Goal: Task Accomplishment & Management: Manage account settings

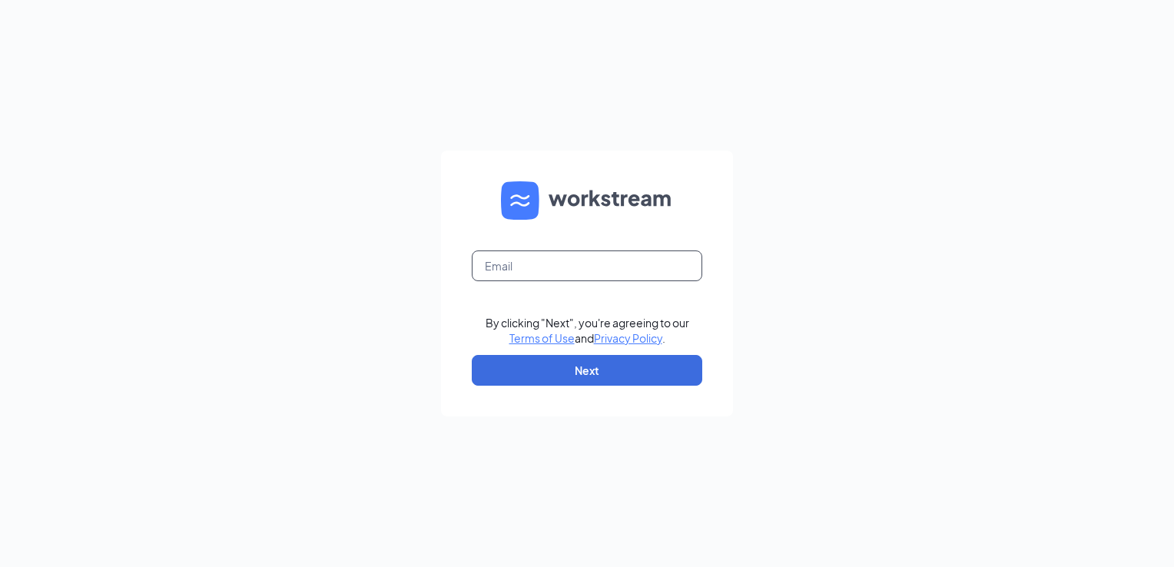
click at [549, 270] on input "text" at bounding box center [587, 265] width 231 height 31
type input "[PERSON_NAME][EMAIL_ADDRESS][PERSON_NAME][DOMAIN_NAME]"
click at [576, 371] on button "Next" at bounding box center [587, 370] width 231 height 31
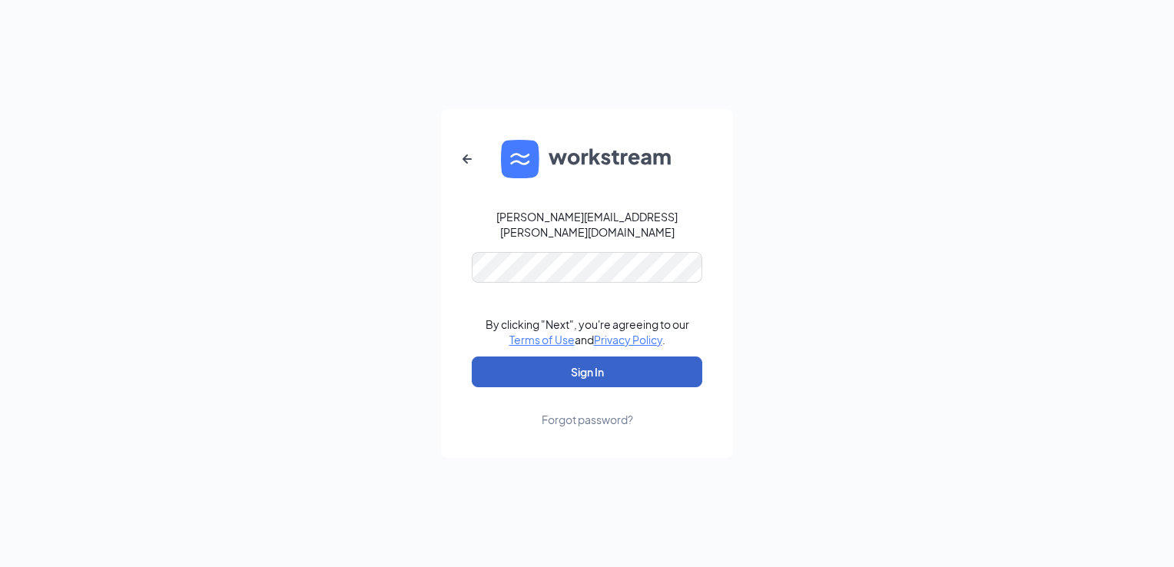
click at [584, 363] on button "Sign In" at bounding box center [587, 372] width 231 height 31
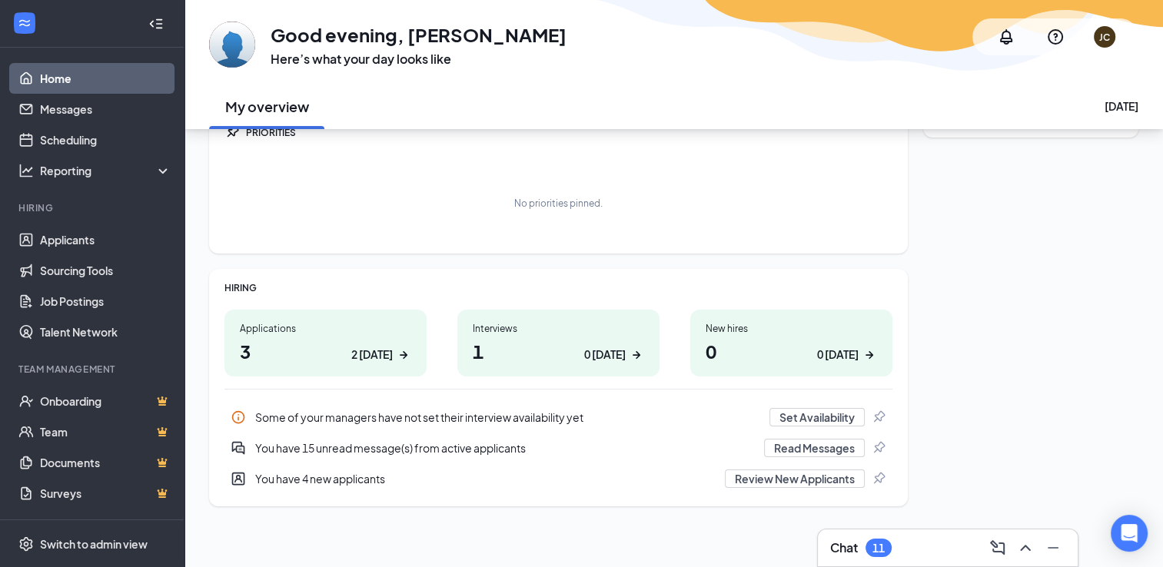
click at [148, 28] on icon "Collapse" at bounding box center [155, 23] width 15 height 15
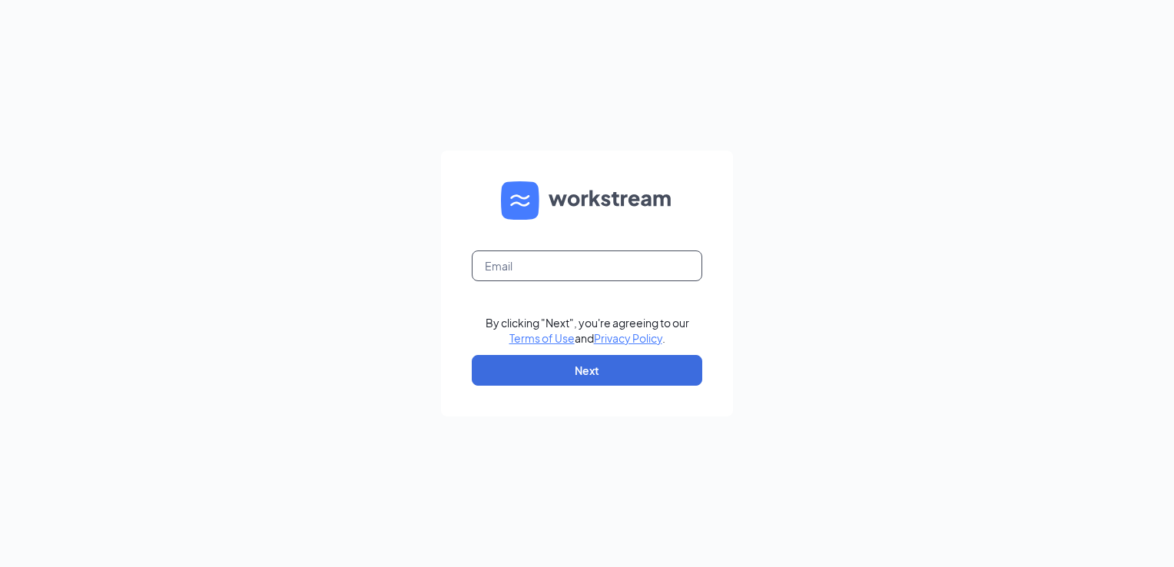
click at [562, 267] on input "text" at bounding box center [587, 265] width 231 height 31
type input "[PERSON_NAME][EMAIL_ADDRESS][PERSON_NAME][DOMAIN_NAME]"
click at [569, 370] on button "Next" at bounding box center [587, 370] width 231 height 31
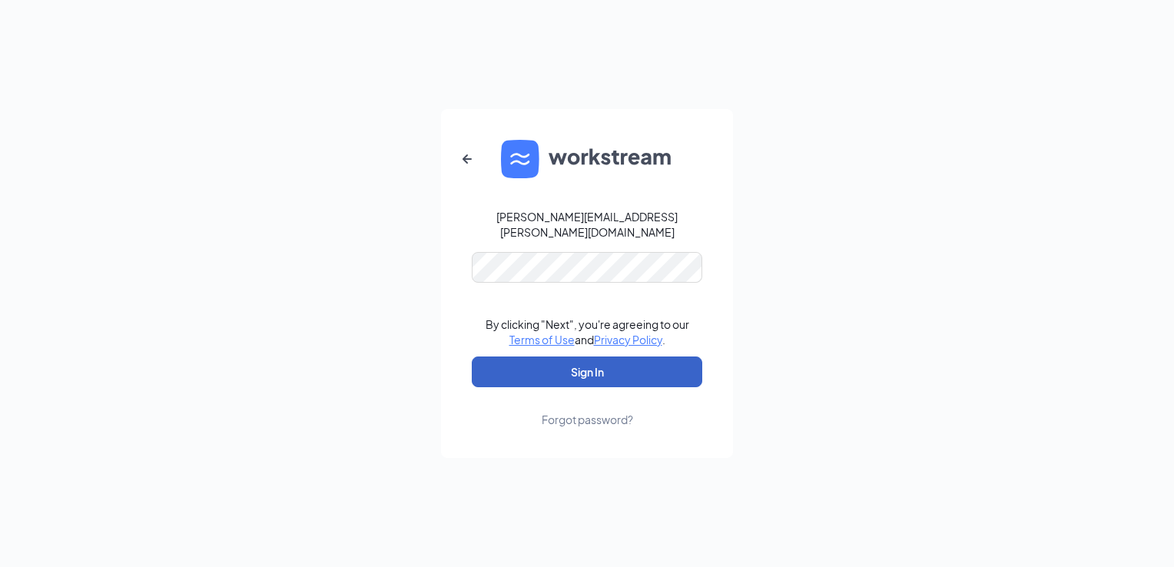
click at [566, 367] on button "Sign In" at bounding box center [587, 372] width 231 height 31
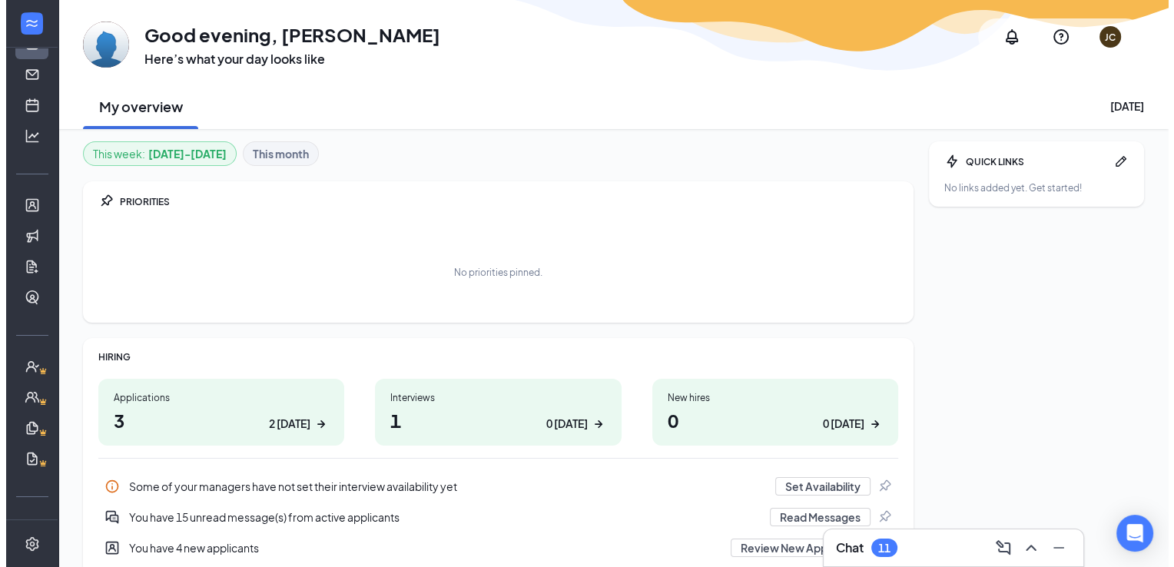
scroll to position [65, 0]
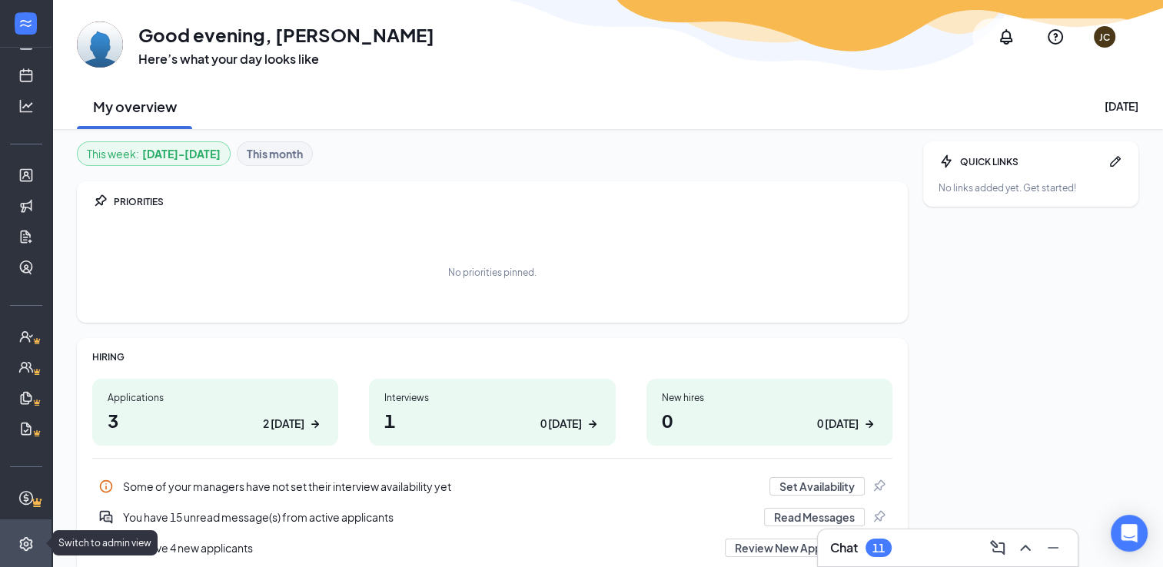
click at [19, 539] on icon "Settings" at bounding box center [25, 543] width 13 height 14
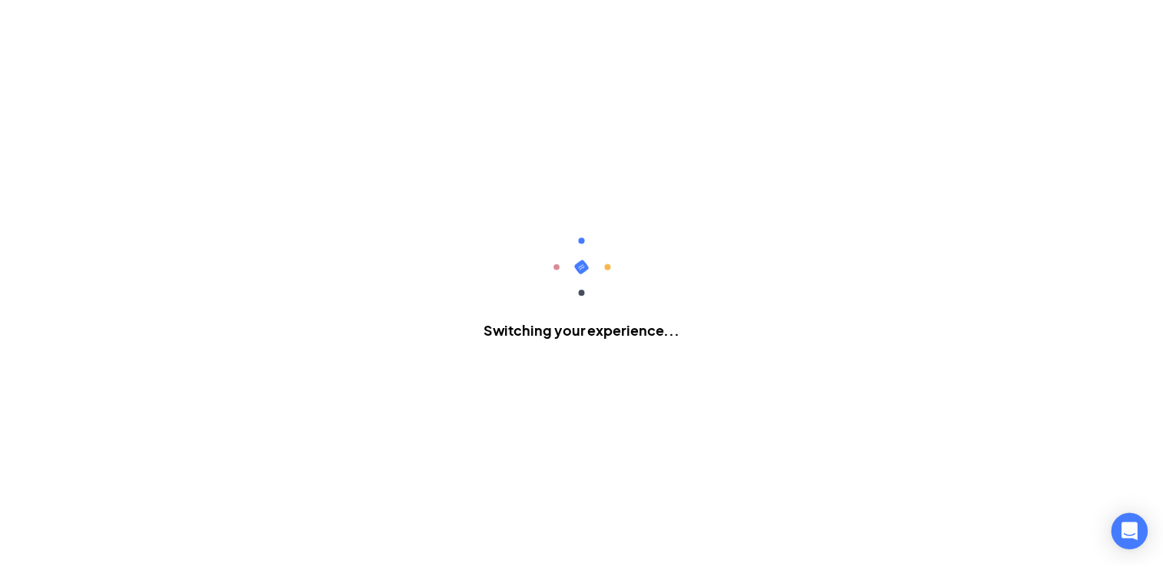
scroll to position [10, 0]
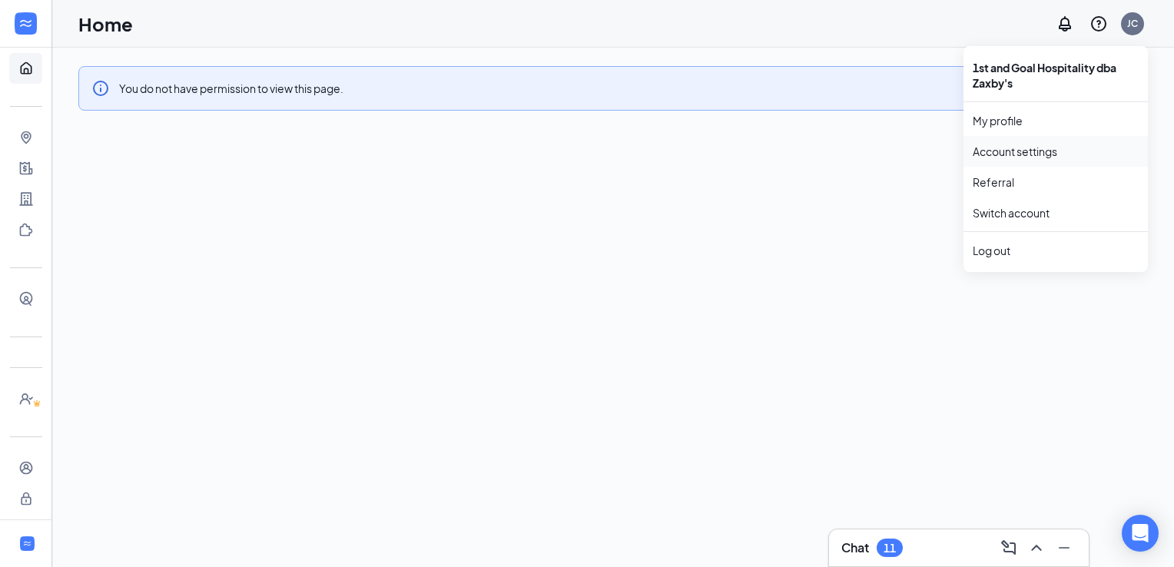
click at [1018, 152] on link "Account settings" at bounding box center [1056, 151] width 166 height 15
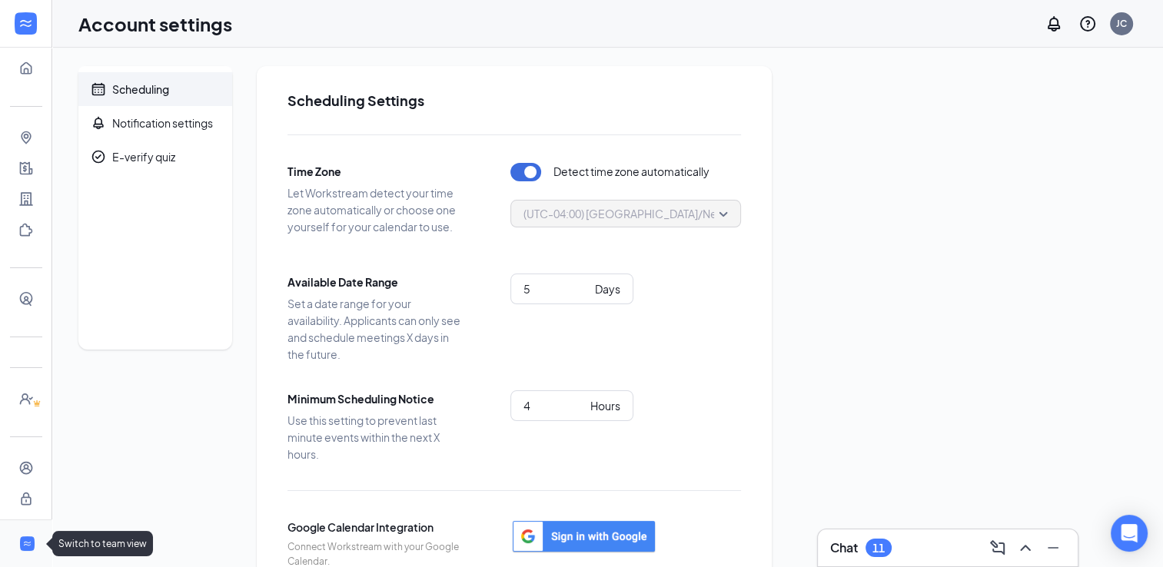
click at [22, 542] on icon "WorkstreamLogo" at bounding box center [27, 544] width 10 height 10
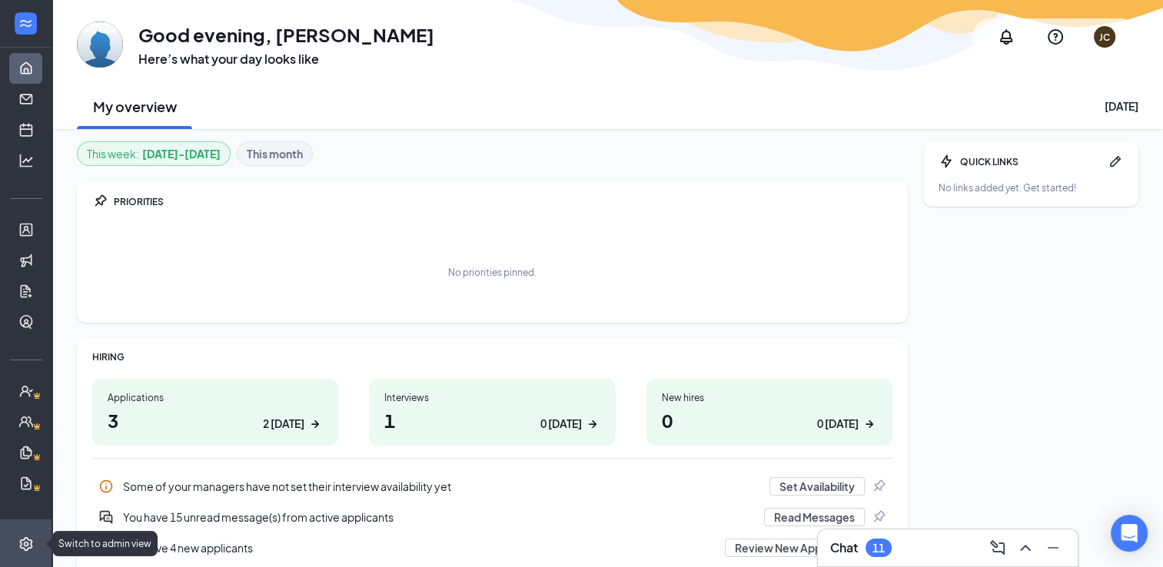
click at [18, 546] on icon "Settings" at bounding box center [25, 543] width 15 height 15
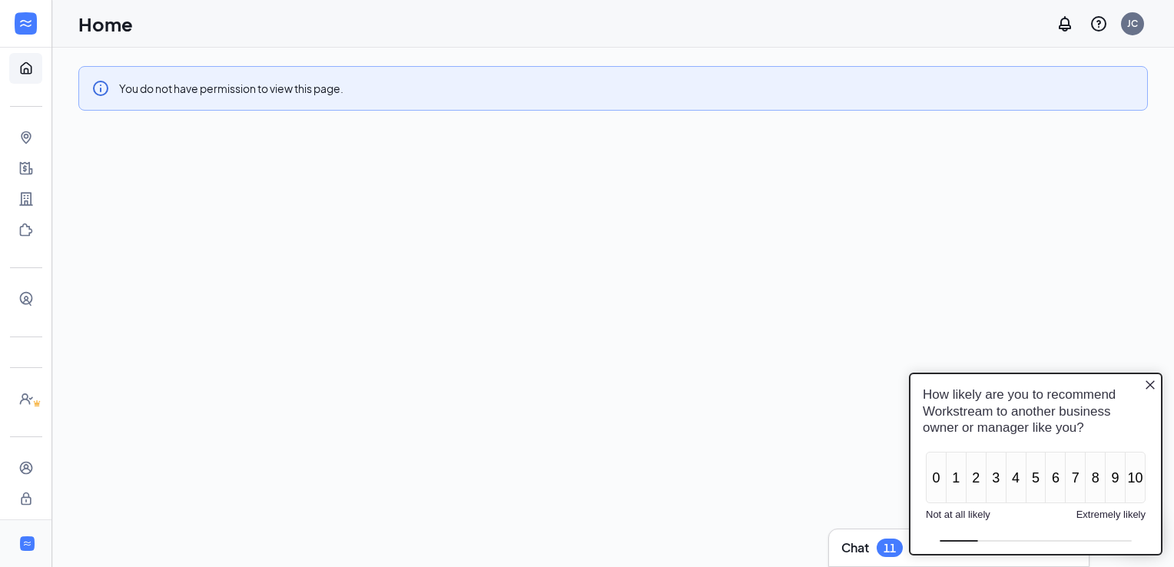
click at [1147, 386] on icon "Close button" at bounding box center [1150, 384] width 12 height 12
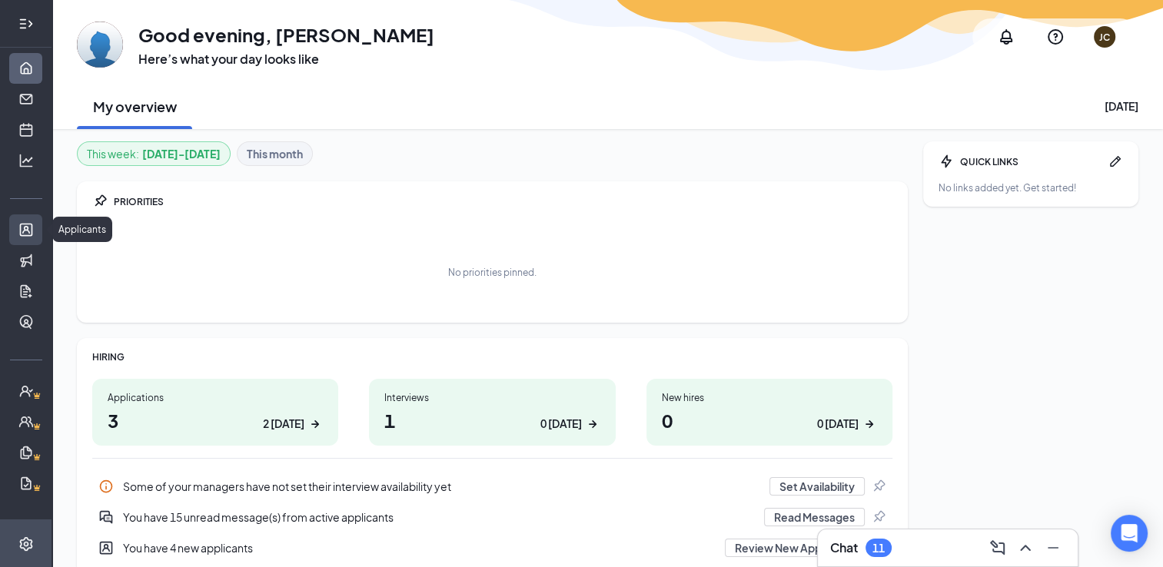
click at [40, 223] on link "Applicants" at bounding box center [47, 229] width 15 height 31
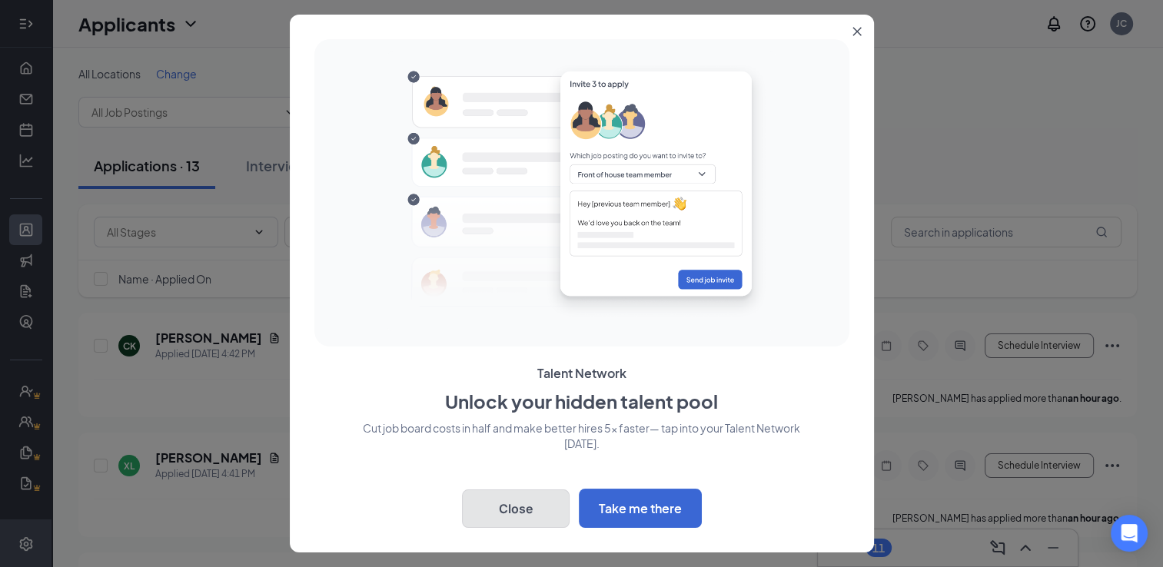
click at [502, 512] on button "Close" at bounding box center [516, 508] width 108 height 38
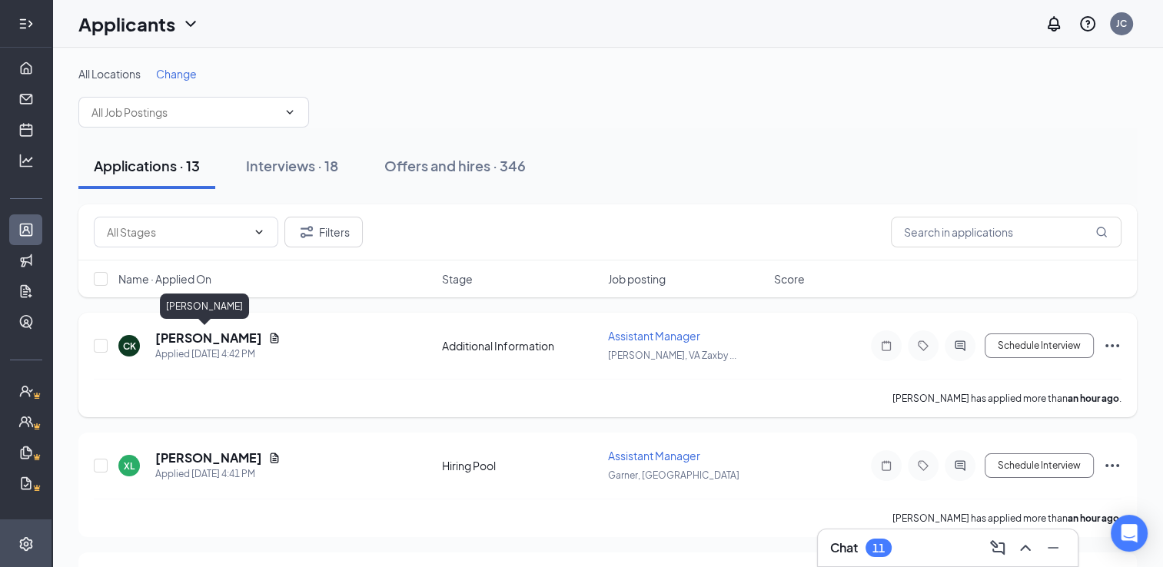
click at [207, 340] on h5 "Charlize King" at bounding box center [208, 338] width 107 height 17
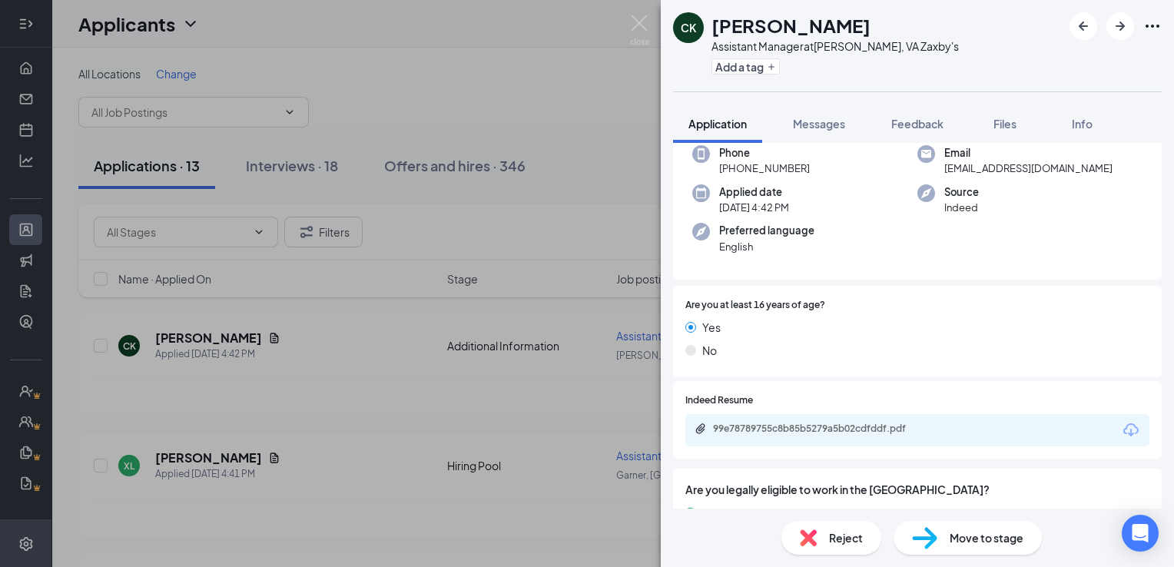
scroll to position [154, 0]
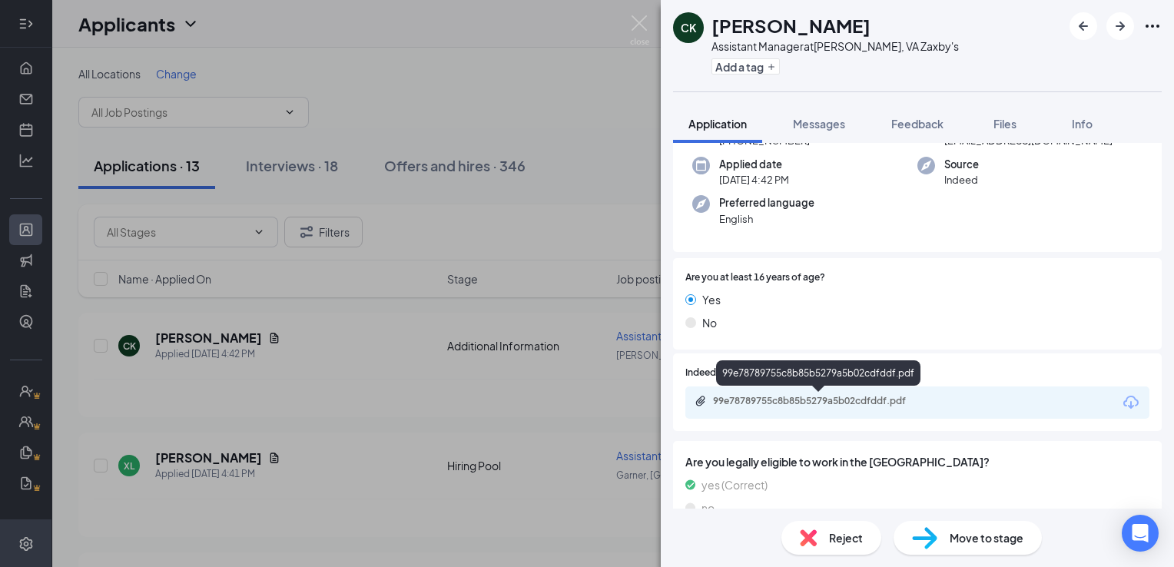
click at [807, 403] on div "99e78789755c8b85b5279a5b02cdfddf.pdf" at bounding box center [820, 401] width 215 height 12
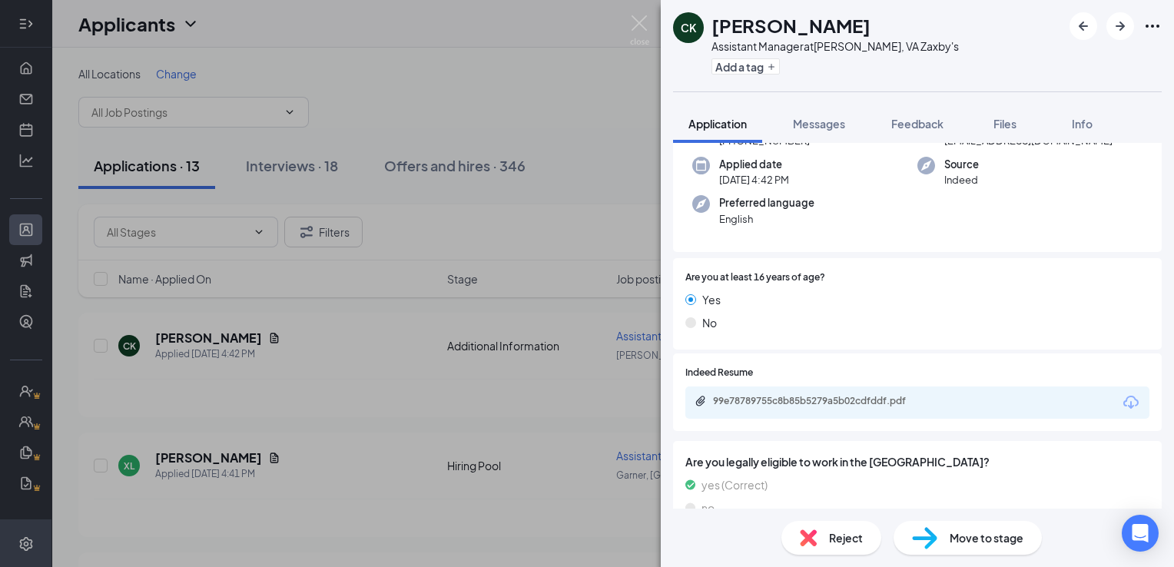
click at [18, 549] on div "CK Charlize King Assistant Manager at Chester, VA Zaxby's Add a tag Application…" at bounding box center [587, 283] width 1174 height 567
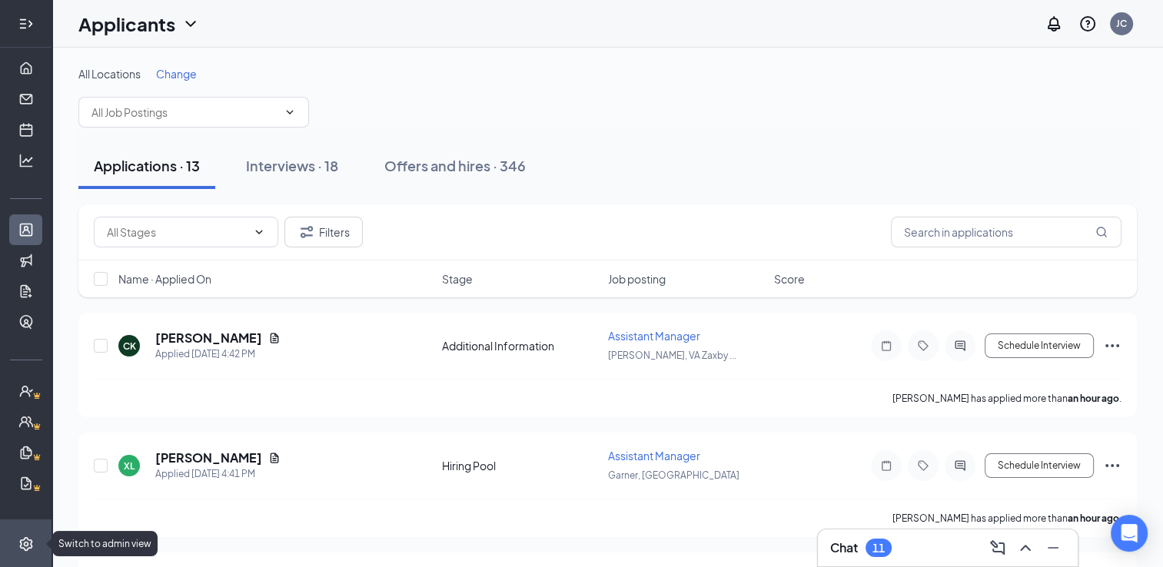
click at [19, 549] on icon "Settings" at bounding box center [25, 543] width 13 height 14
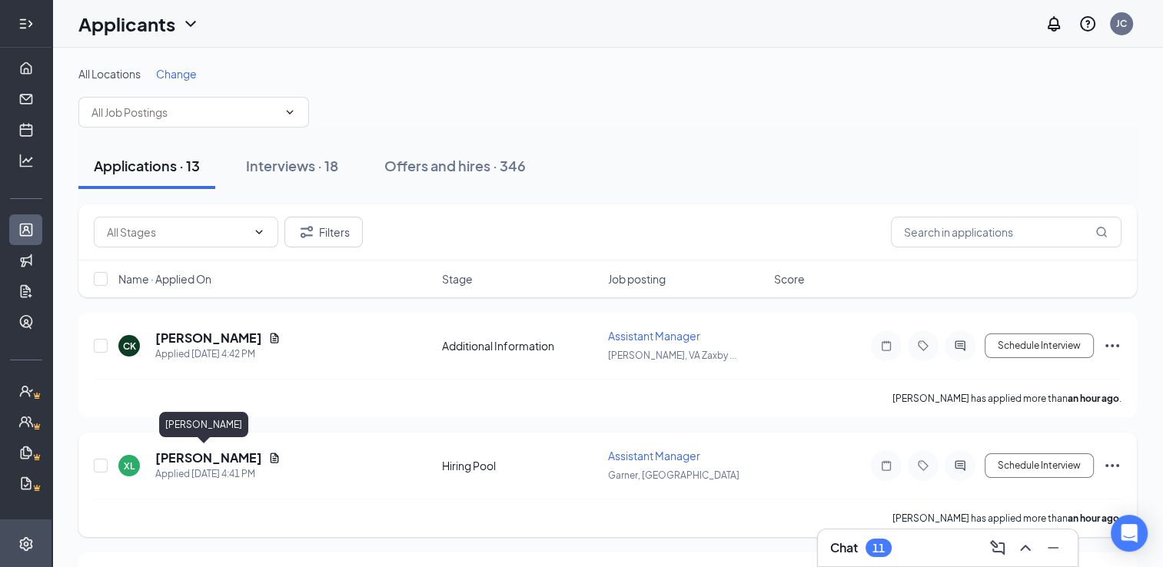
click at [207, 456] on h5 "Xavior Luna" at bounding box center [208, 458] width 107 height 17
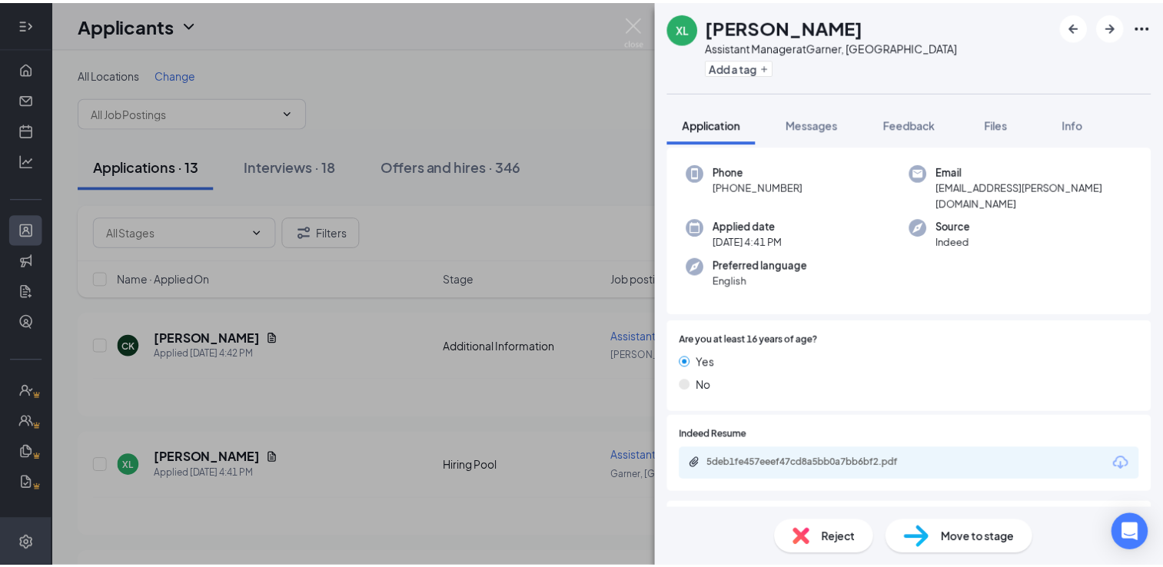
scroll to position [154, 0]
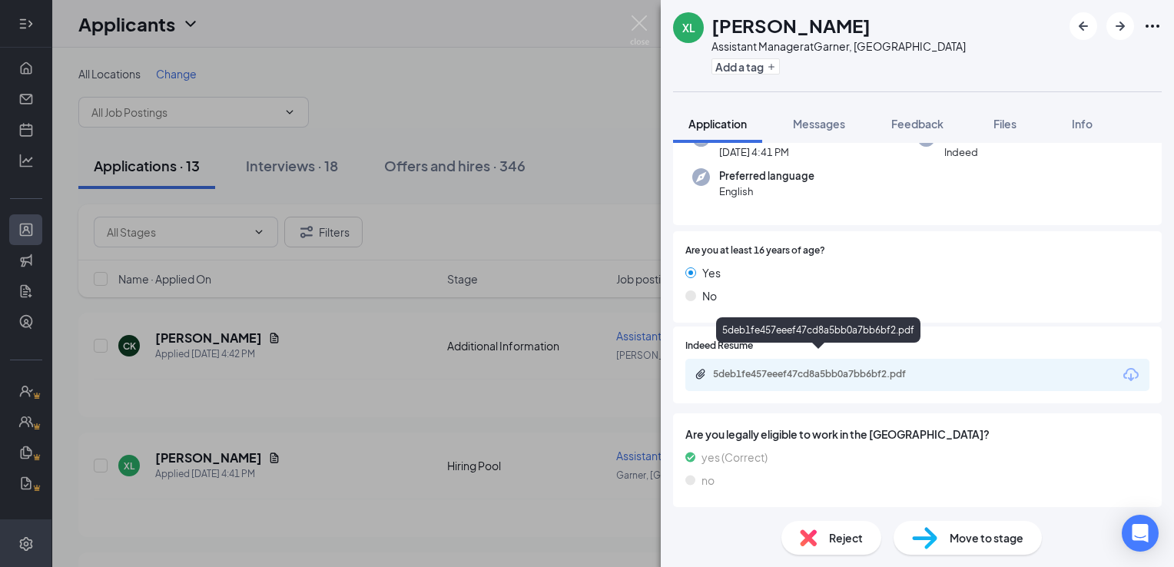
click at [775, 368] on div "5deb1fe457eeef47cd8a5bb0a7bb6bf2.pdf" at bounding box center [820, 374] width 215 height 12
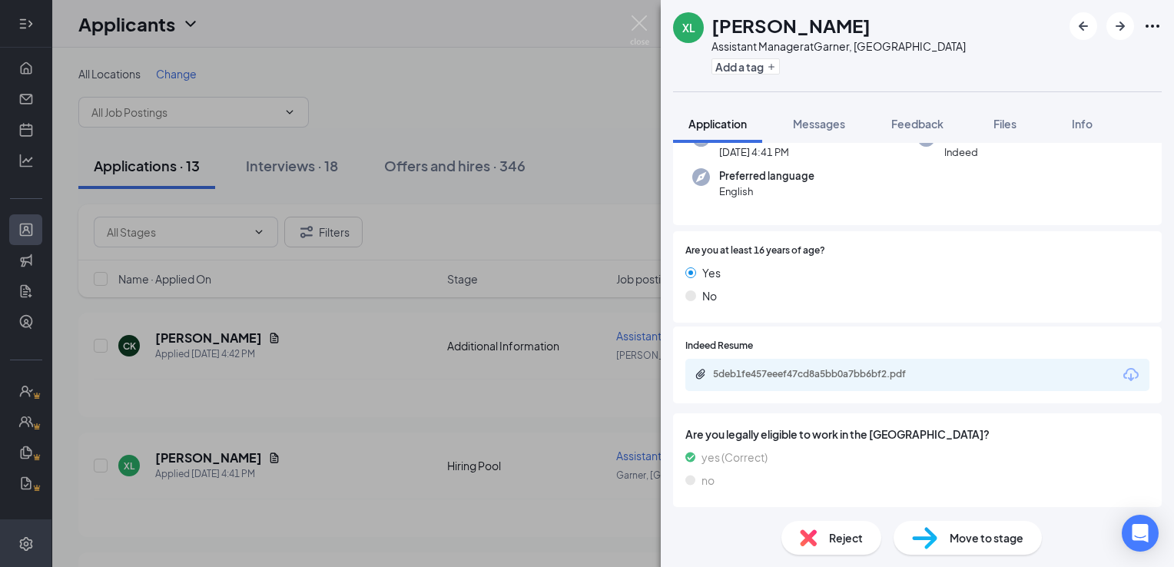
click at [566, 521] on div "XL Xavior Luna Assistant Manager at Garner, NC Add a tag Application Messages F…" at bounding box center [587, 283] width 1174 height 567
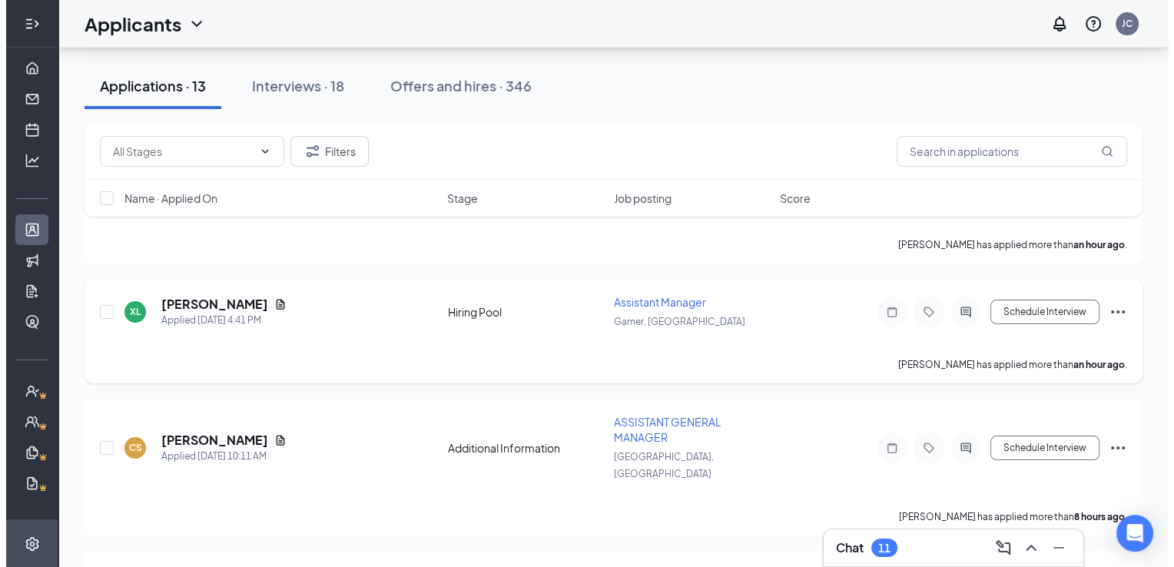
scroll to position [231, 0]
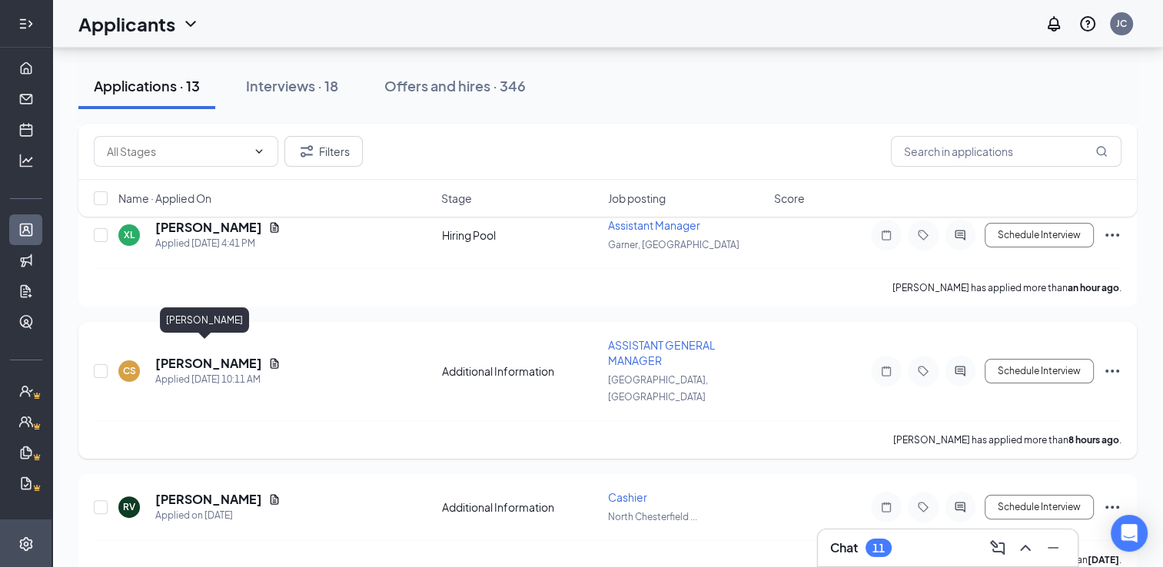
click at [204, 355] on h5 "Chase Smalls" at bounding box center [208, 363] width 107 height 17
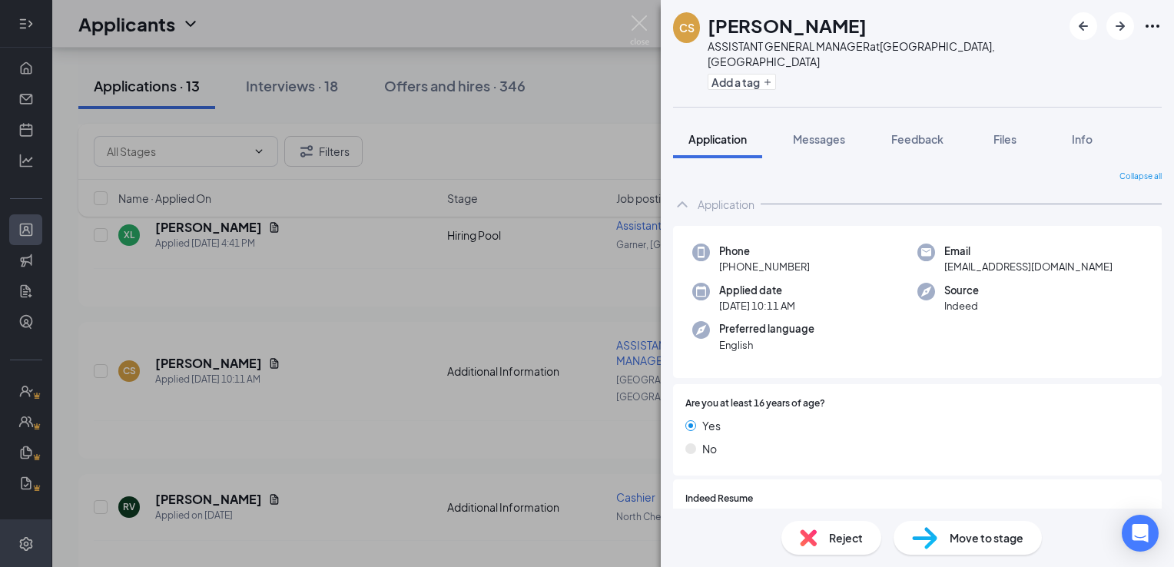
scroll to position [171, 0]
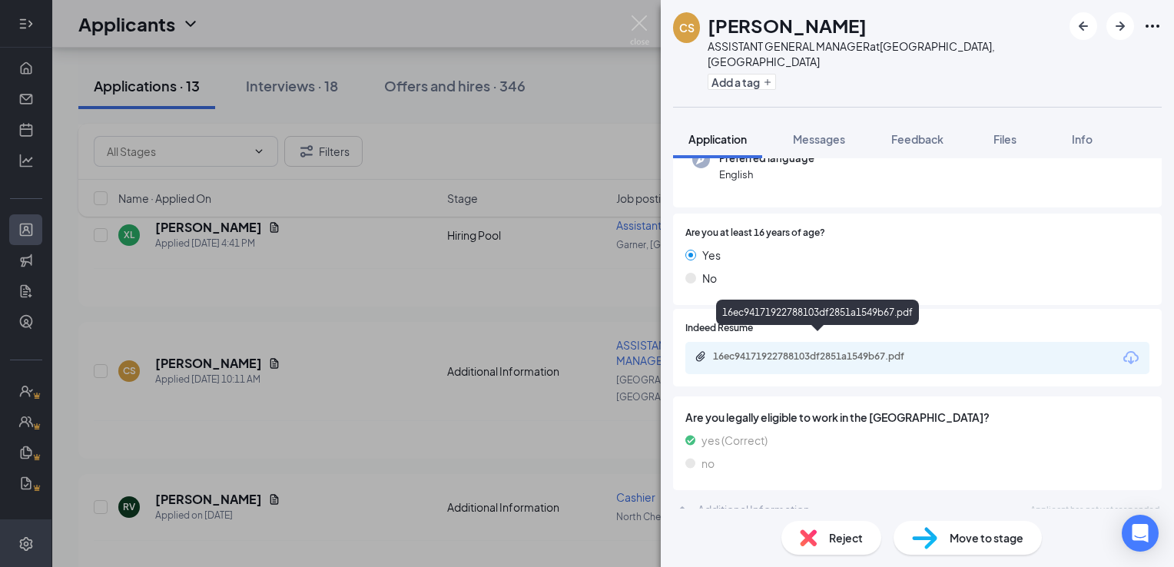
click at [782, 350] on div "16ec94171922788103df2851a1549b67.pdf" at bounding box center [820, 356] width 215 height 12
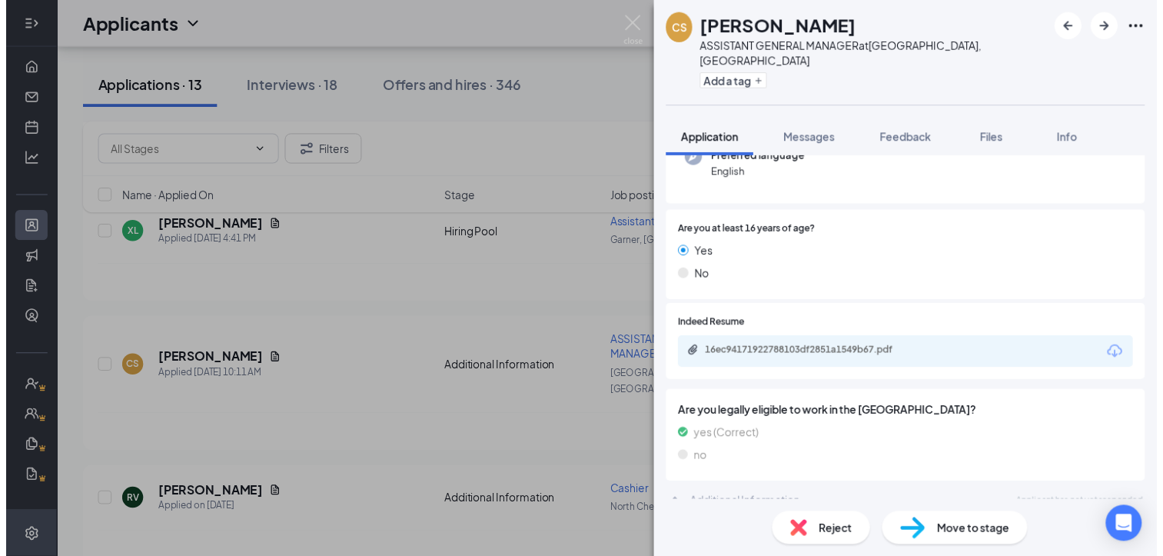
scroll to position [164, 0]
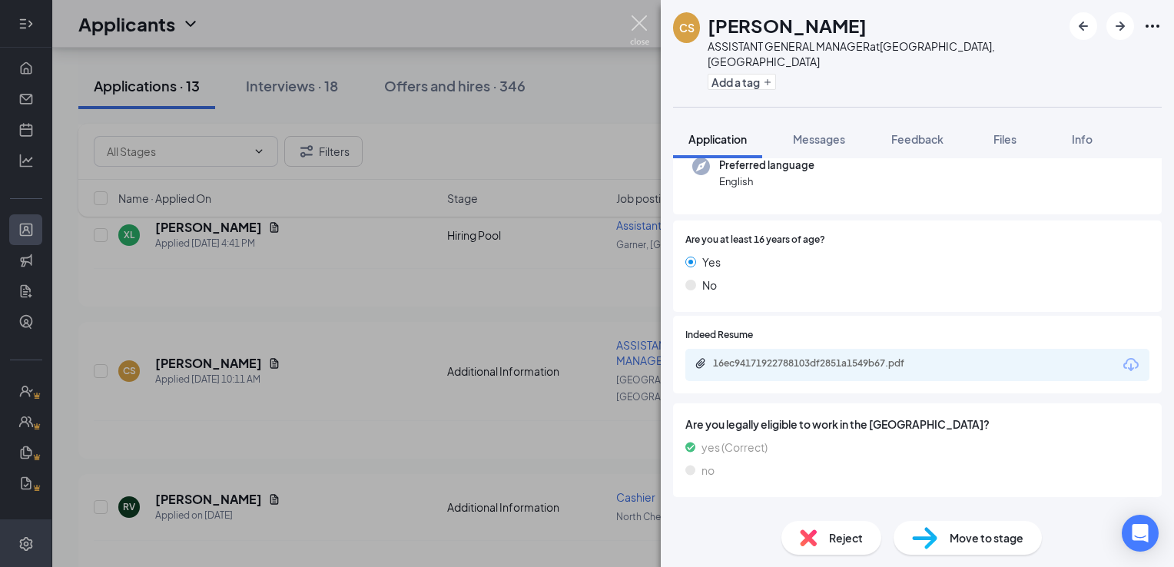
click at [646, 24] on img at bounding box center [639, 30] width 19 height 30
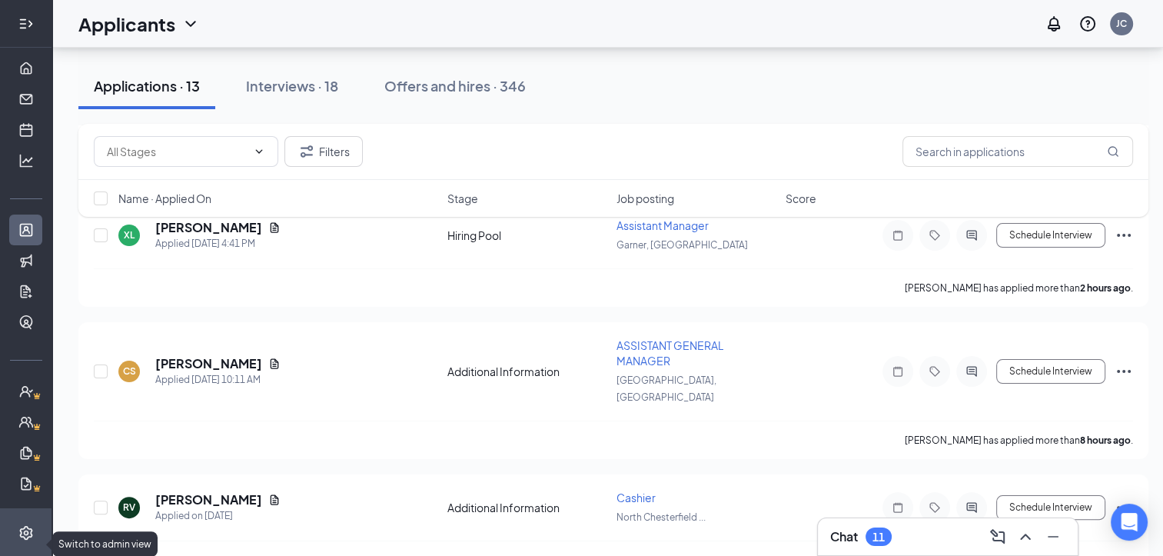
click at [19, 539] on icon "Settings" at bounding box center [25, 532] width 13 height 14
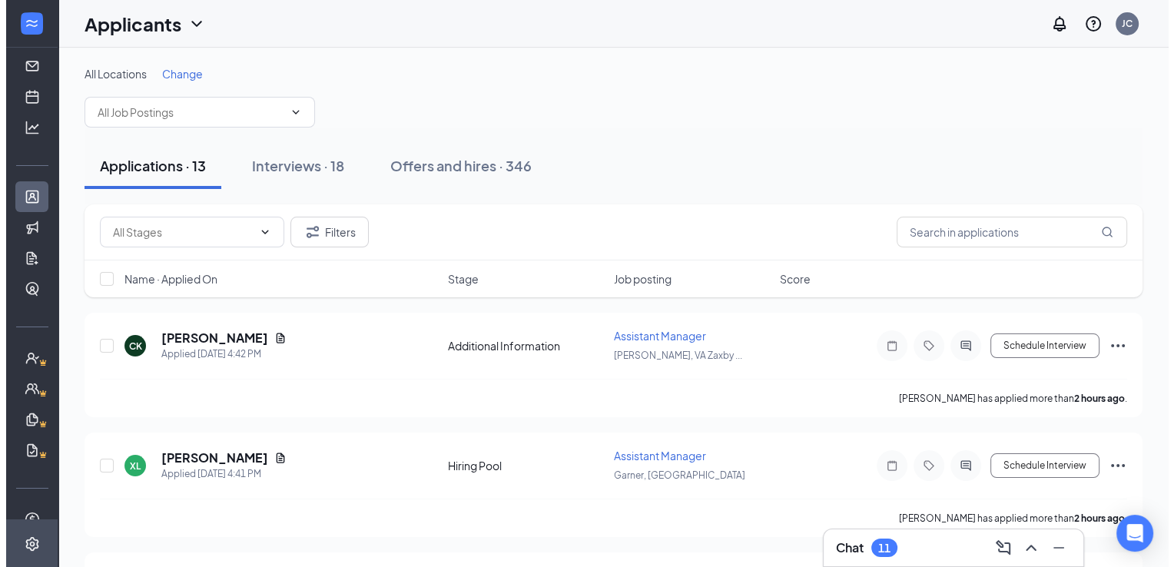
scroll to position [65, 0]
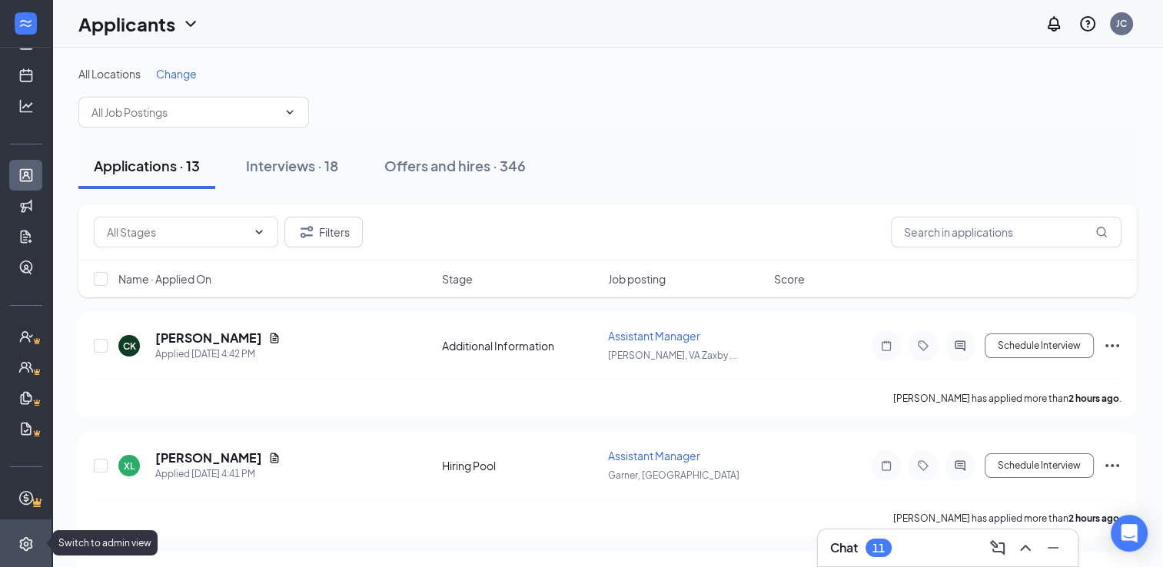
click at [22, 542] on icon "Settings" at bounding box center [25, 543] width 13 height 14
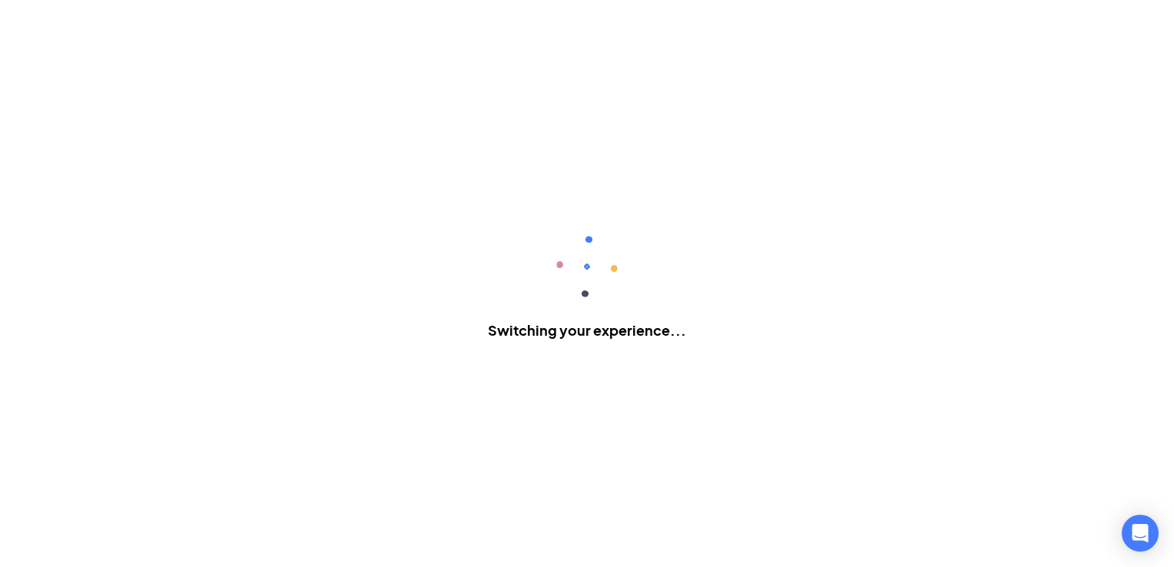
scroll to position [10, 0]
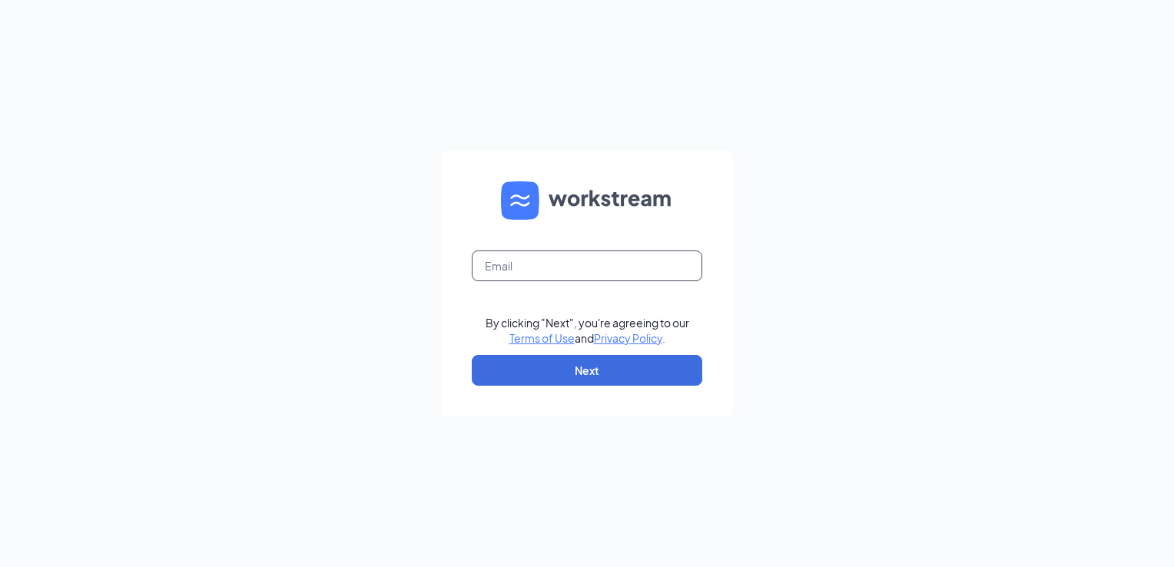
click at [542, 274] on input "text" at bounding box center [587, 265] width 231 height 31
type input "[PERSON_NAME][EMAIL_ADDRESS][PERSON_NAME][DOMAIN_NAME]"
click at [582, 370] on button "Next" at bounding box center [587, 370] width 231 height 31
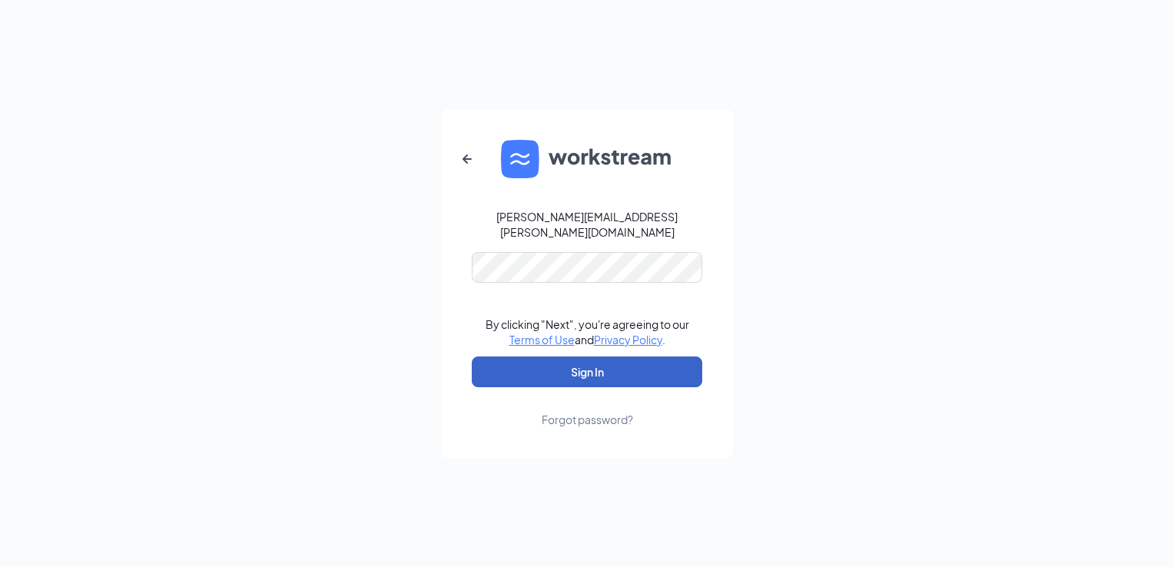
click at [578, 365] on button "Sign In" at bounding box center [587, 372] width 231 height 31
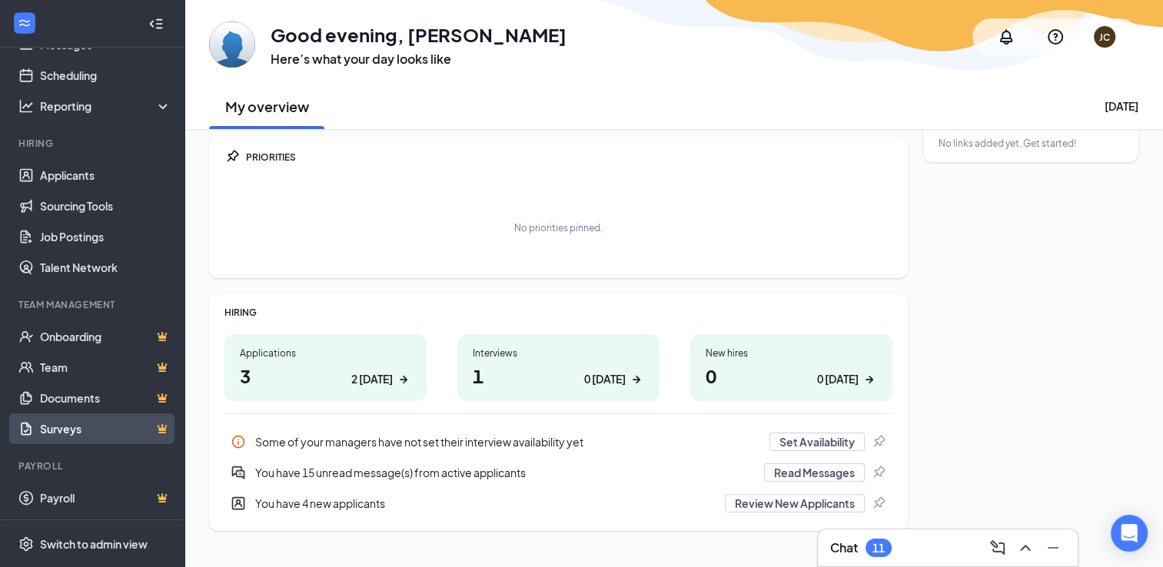
scroll to position [69, 0]
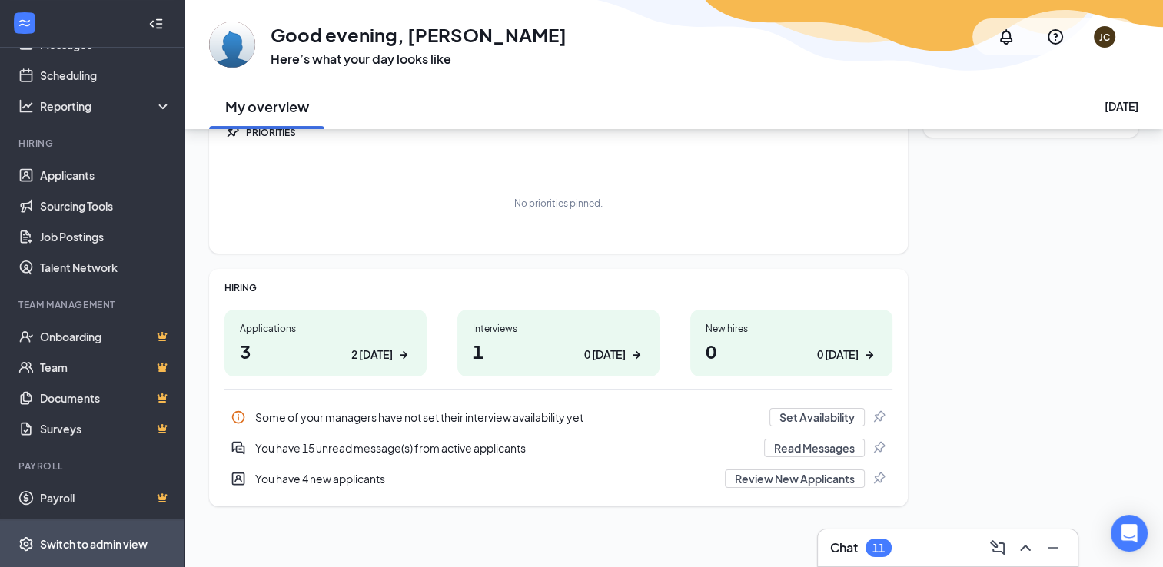
click at [89, 542] on div "Switch to admin view" at bounding box center [94, 543] width 108 height 15
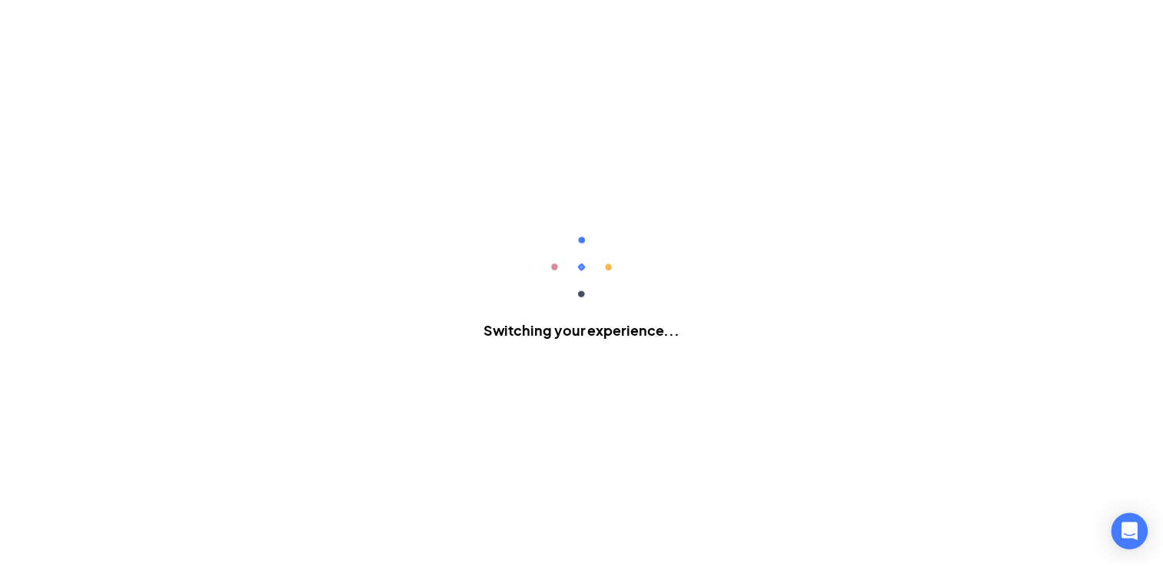
scroll to position [10, 0]
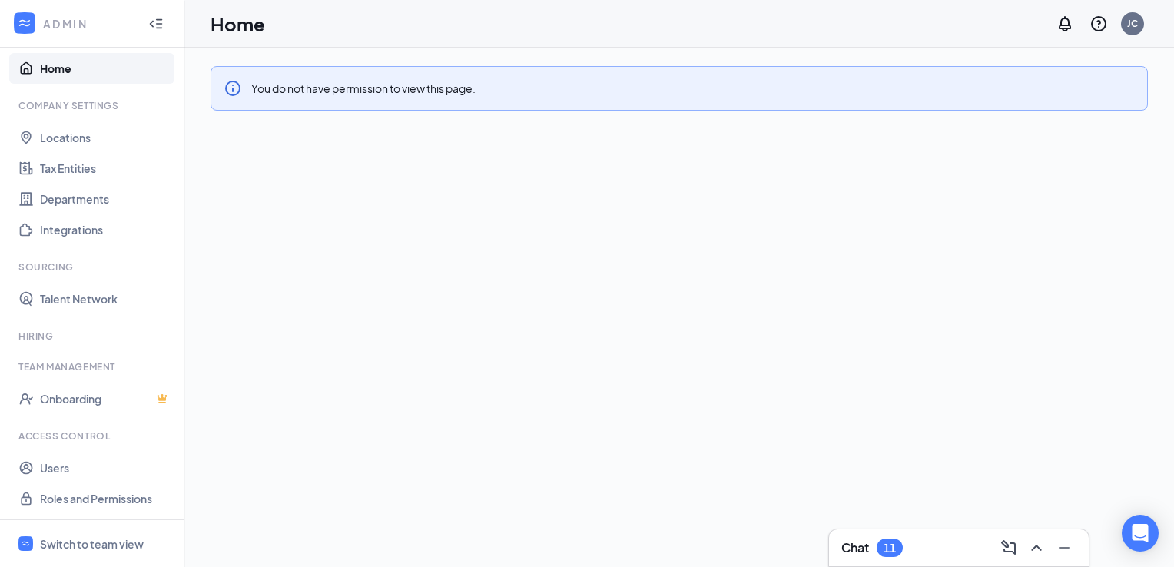
click at [55, 65] on link "Home" at bounding box center [105, 68] width 131 height 31
click at [50, 107] on div "Company Settings" at bounding box center [93, 105] width 150 height 13
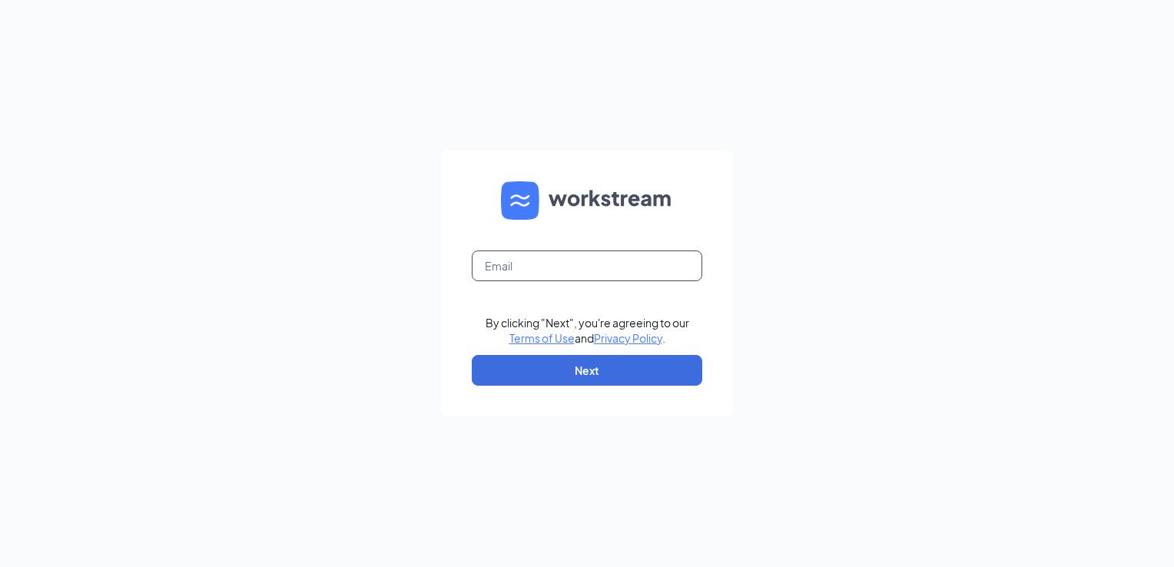
click at [519, 275] on input "text" at bounding box center [587, 265] width 231 height 31
type input "[PERSON_NAME][EMAIL_ADDRESS][DOMAIN_NAME]"
click at [581, 373] on button "Next" at bounding box center [587, 370] width 231 height 31
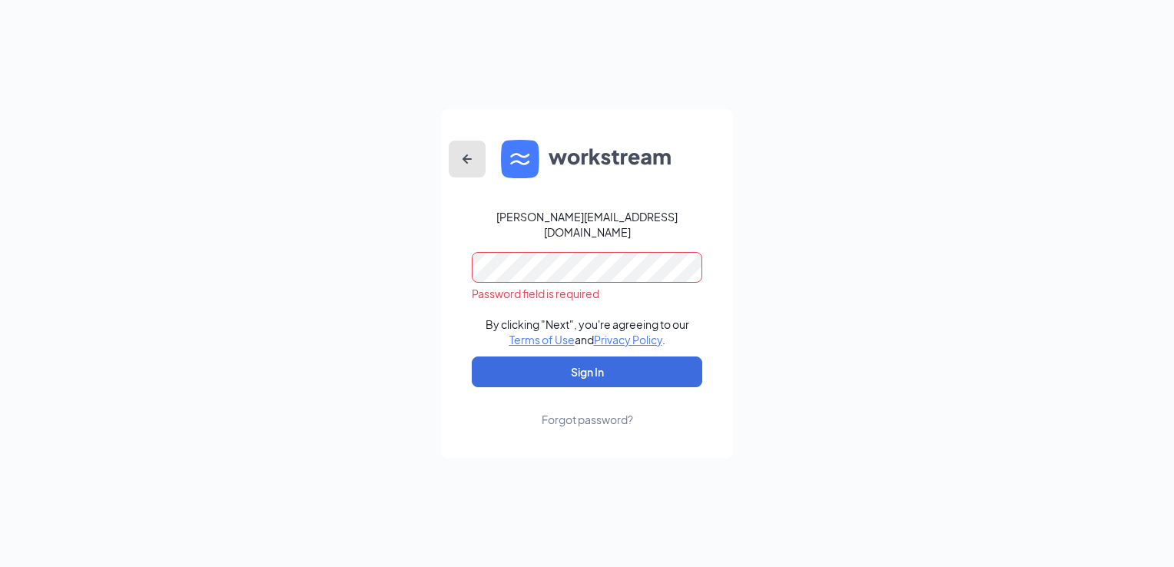
click at [468, 168] on icon "ArrowLeftNew" at bounding box center [467, 159] width 18 height 18
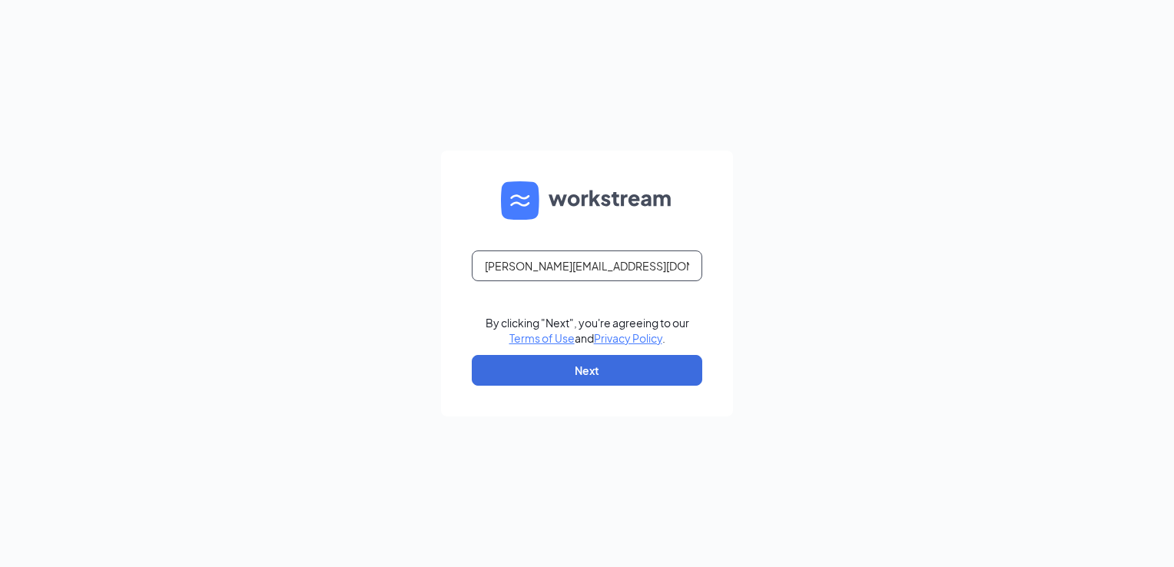
click at [676, 271] on input "[PERSON_NAME][EMAIL_ADDRESS][DOMAIN_NAME]" at bounding box center [587, 265] width 231 height 31
type input "j"
click at [675, 269] on input "text" at bounding box center [587, 265] width 231 height 31
type input "[PERSON_NAME][EMAIL_ADDRESS][PERSON_NAME][DOMAIN_NAME]"
click at [578, 367] on button "Next" at bounding box center [587, 370] width 231 height 31
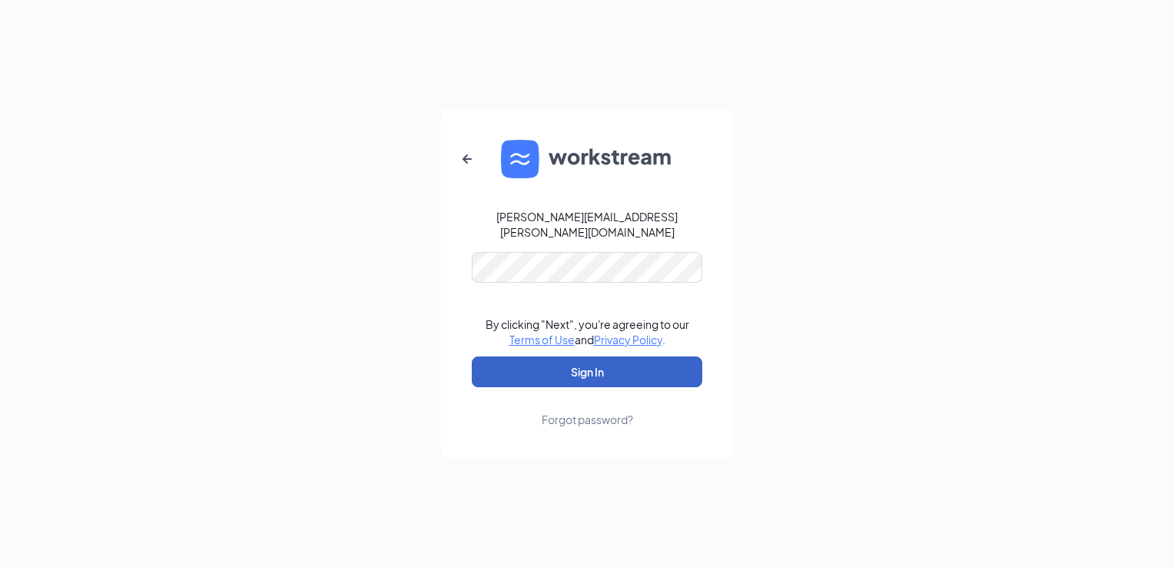
click at [589, 369] on button "Sign In" at bounding box center [587, 372] width 231 height 31
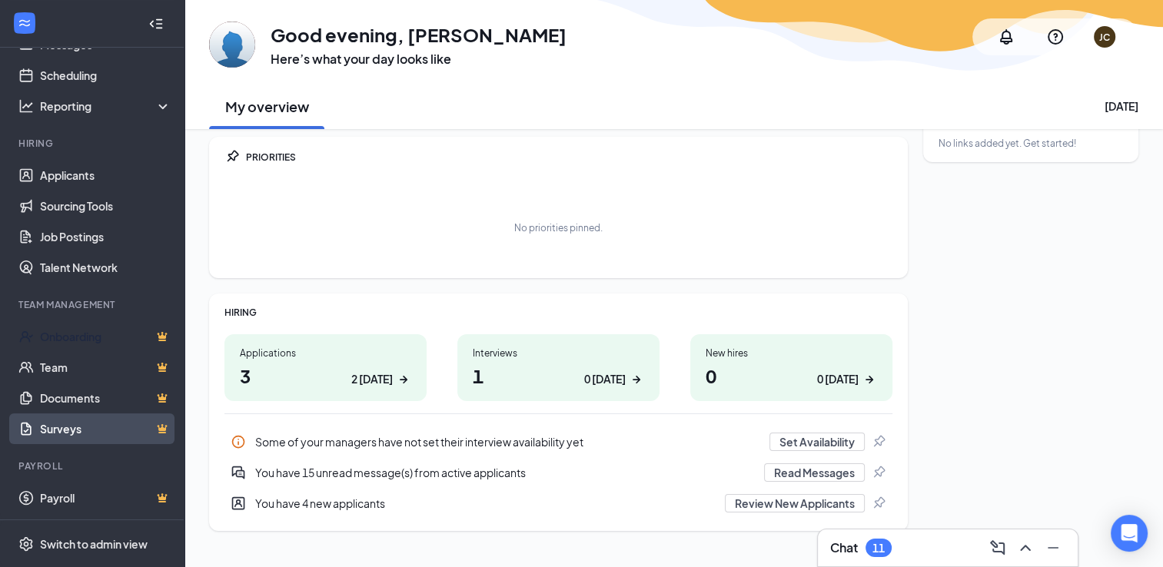
scroll to position [69, 0]
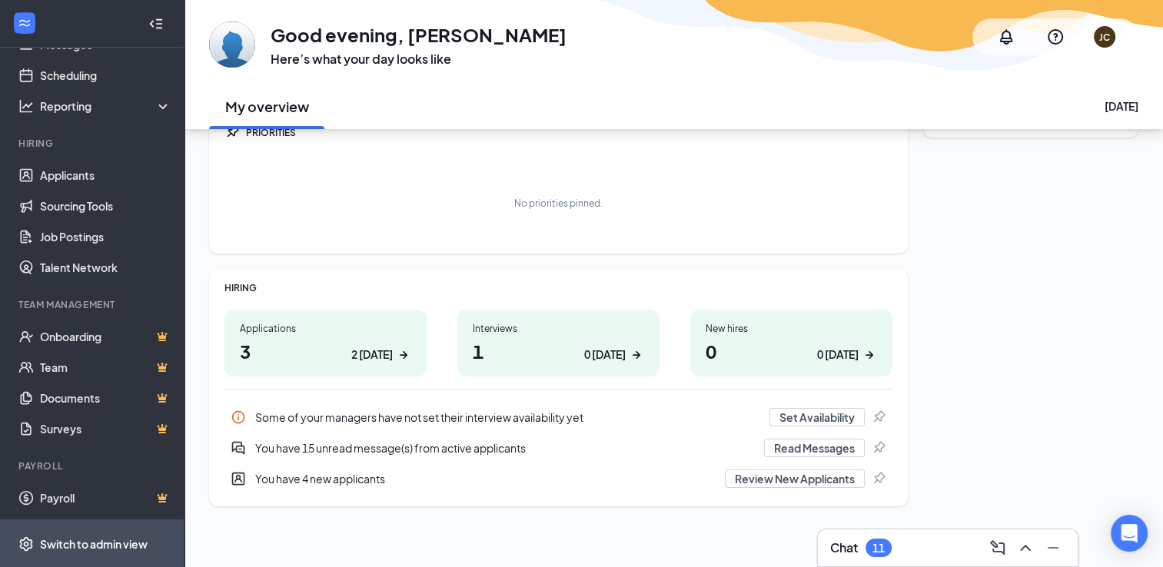
click at [80, 541] on div "Switch to admin view" at bounding box center [94, 543] width 108 height 15
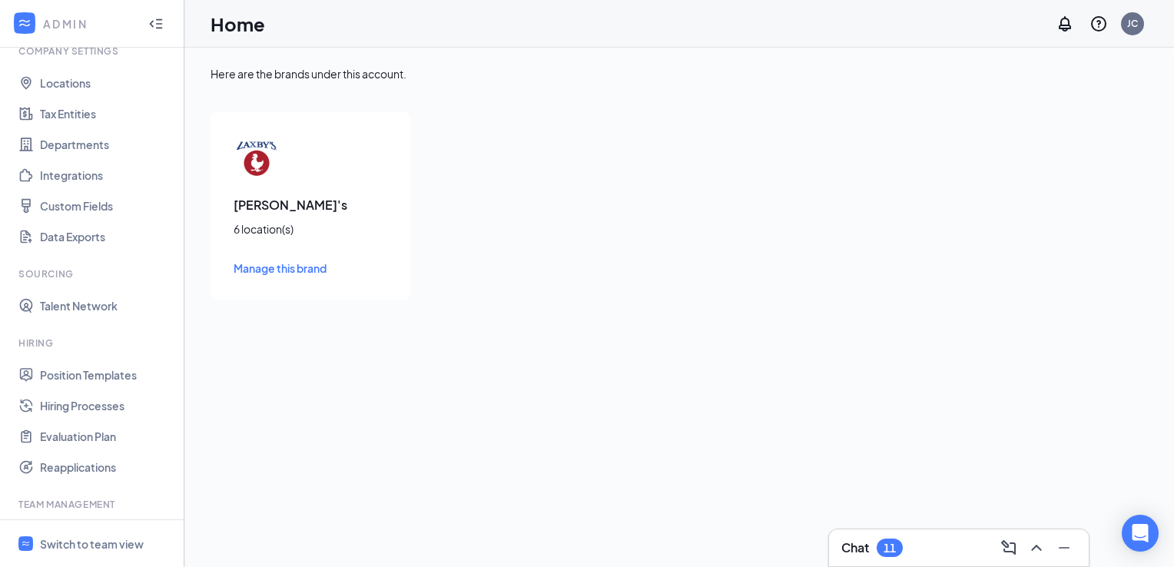
click at [287, 271] on span "Manage this brand" at bounding box center [280, 268] width 93 height 14
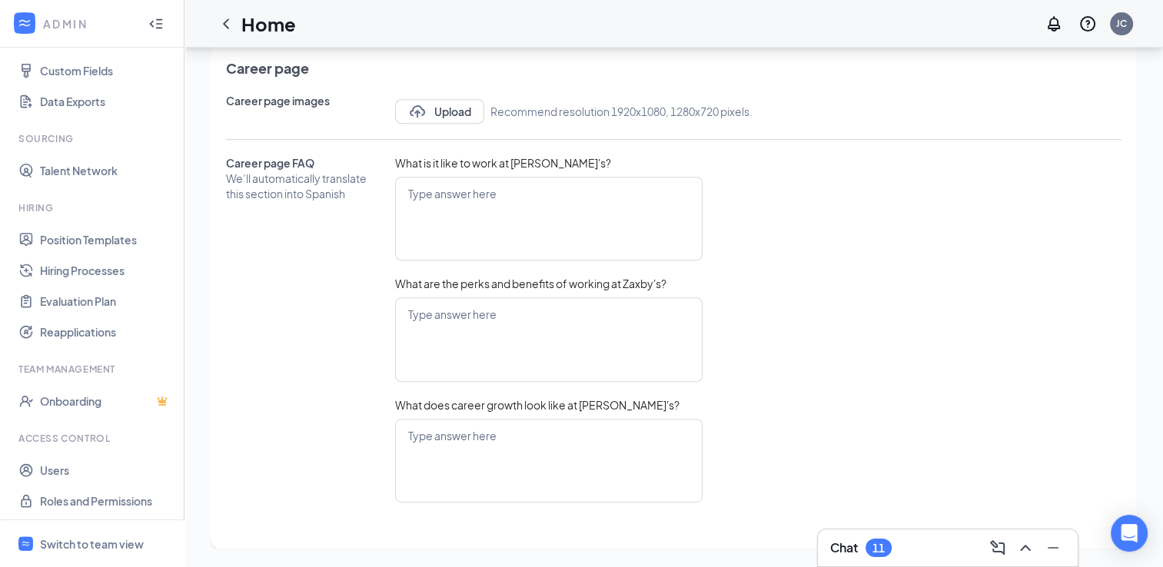
scroll to position [202, 0]
click at [53, 469] on link "Users" at bounding box center [105, 468] width 131 height 31
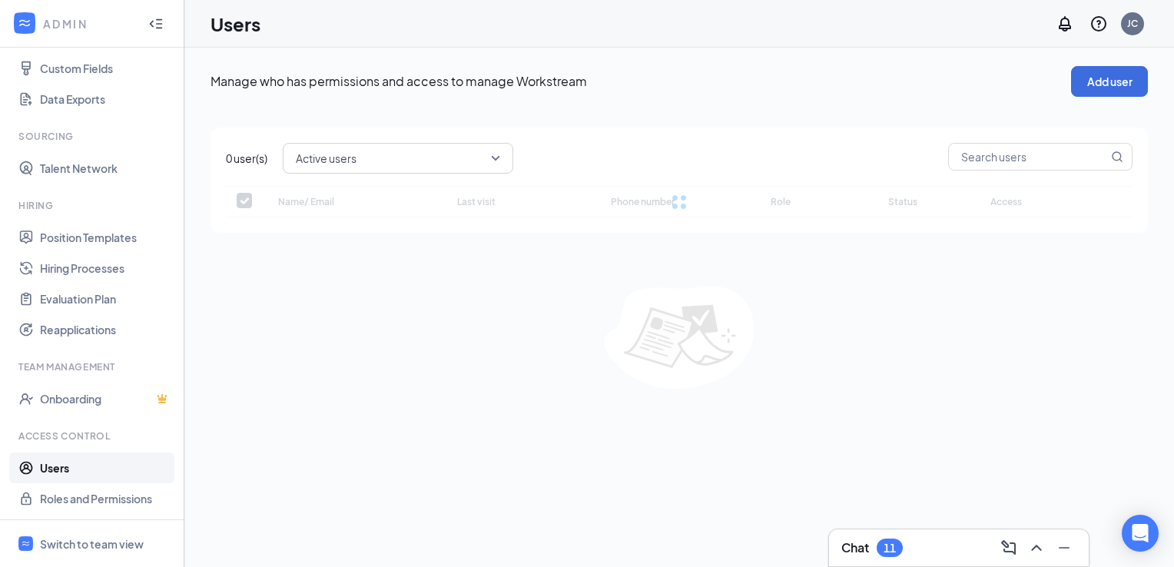
checkbox input "false"
